Goal: Task Accomplishment & Management: Manage account settings

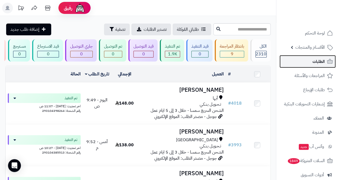
click at [318, 62] on span "الطلبات" at bounding box center [318, 61] width 12 height 7
click at [313, 62] on span "الطلبات" at bounding box center [318, 61] width 12 height 7
